Goal: Ask a question

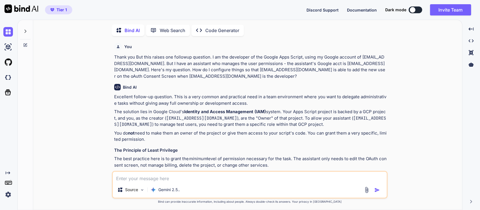
scroll to position [2, 0]
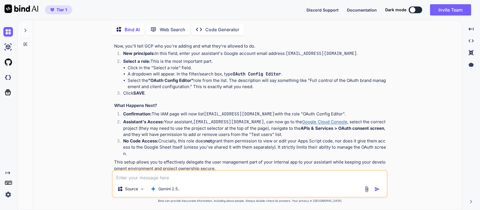
type textarea "x"
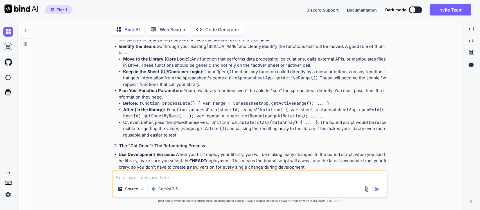
scroll to position [2347, 0]
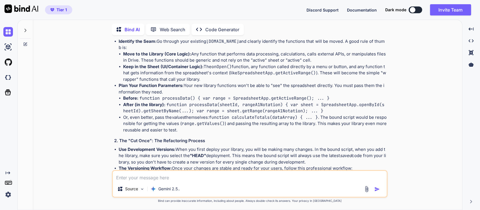
drag, startPoint x: 270, startPoint y: 84, endPoint x: 226, endPoint y: 85, distance: 44.7
copy p "decoupled architecture"
click at [26, 29] on icon at bounding box center [25, 30] width 2 height 3
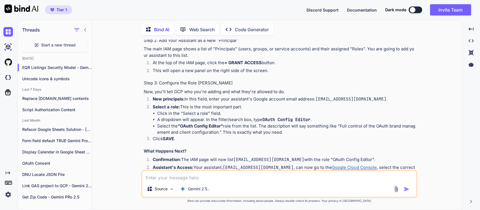
scroll to position [0, 0]
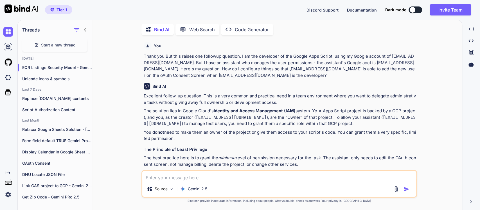
click at [161, 61] on p "Thank you But this raises one followup question. I am the developer of the Goog…" at bounding box center [280, 65] width 272 height 25
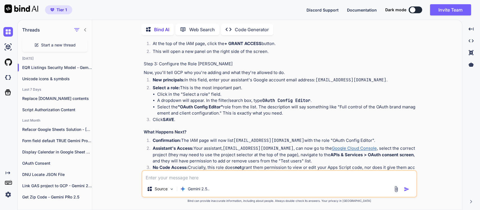
scroll to position [187, 0]
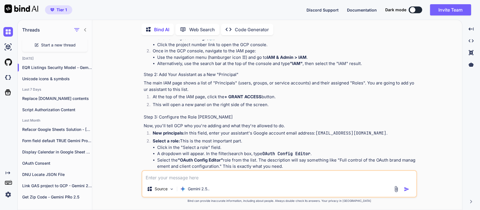
click at [11, 195] on img at bounding box center [8, 195] width 10 height 10
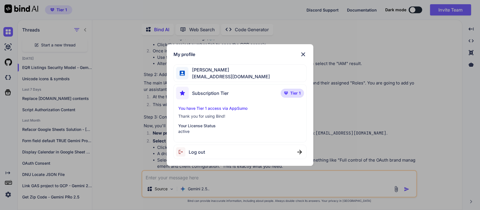
click at [193, 150] on span "Log out" at bounding box center [197, 152] width 16 height 7
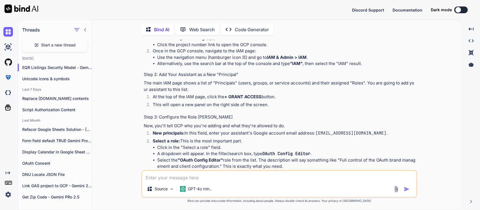
scroll to position [0, 0]
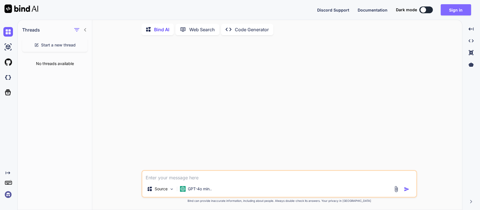
click at [452, 10] on button "Sign in" at bounding box center [456, 9] width 30 height 11
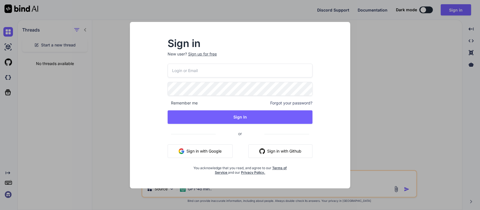
click at [195, 154] on button "Sign in with Google" at bounding box center [200, 151] width 65 height 14
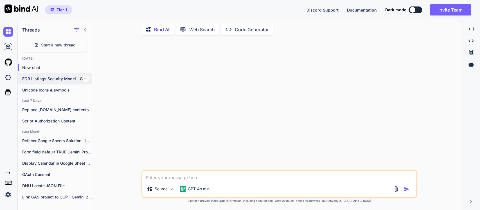
click at [40, 76] on p "EQR Listings Security Model - Gemini" at bounding box center [57, 79] width 70 height 6
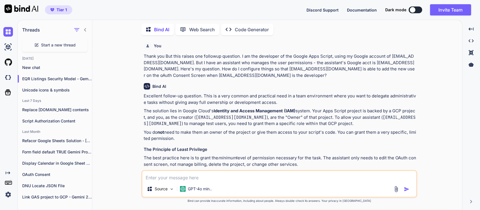
click at [164, 59] on p "Thank you But this raises one followup question. I am the developer of the Goog…" at bounding box center [280, 65] width 272 height 25
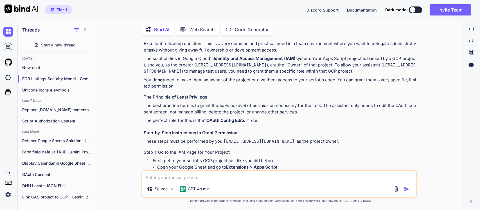
scroll to position [94, 0]
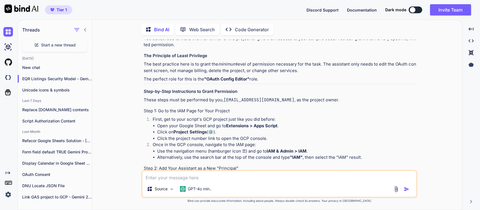
click at [181, 98] on p "These steps must be performed by you, [EMAIL_ADDRESS][DOMAIN_NAME] , as the pro…" at bounding box center [280, 100] width 272 height 6
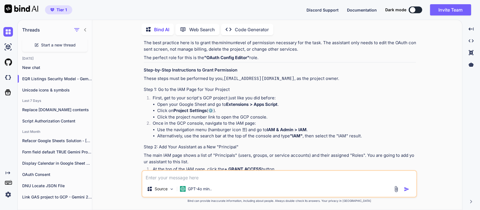
scroll to position [125, 0]
